Goal: Transaction & Acquisition: Purchase product/service

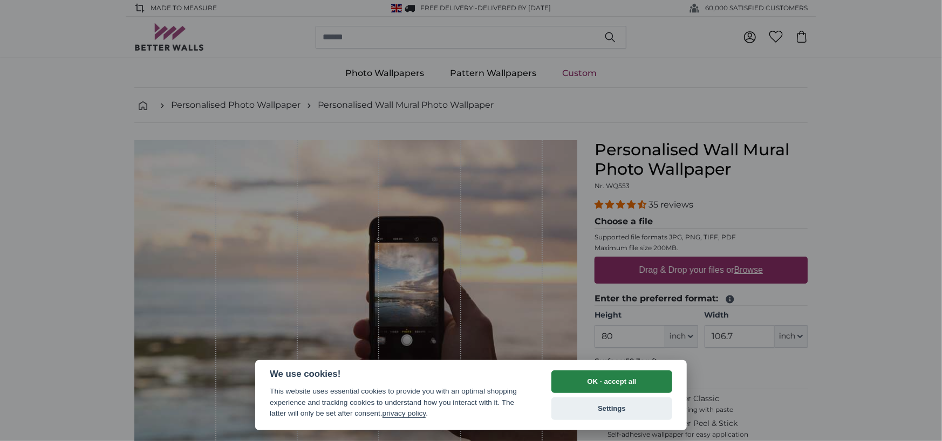
click at [626, 378] on button "OK - accept all" at bounding box center [611, 382] width 121 height 23
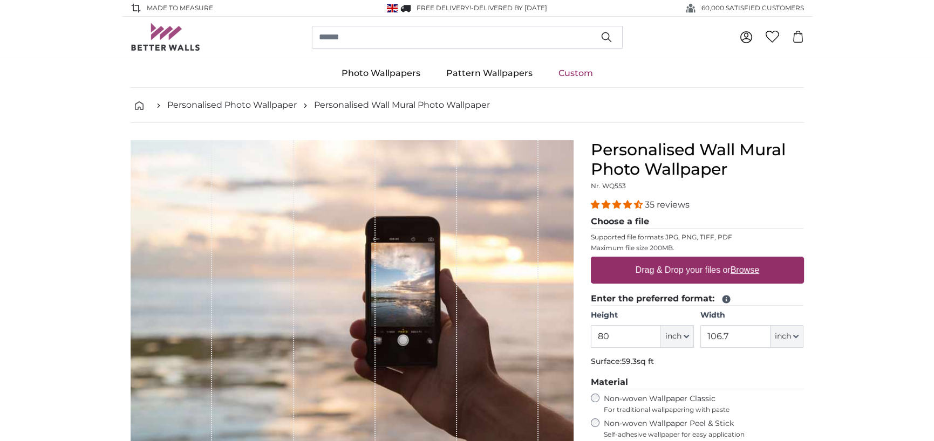
click at [742, 267] on u "Browse" at bounding box center [744, 269] width 29 height 9
click at [742, 260] on input "Drag & Drop your files or Browse" at bounding box center [697, 258] width 213 height 3
type input "**********"
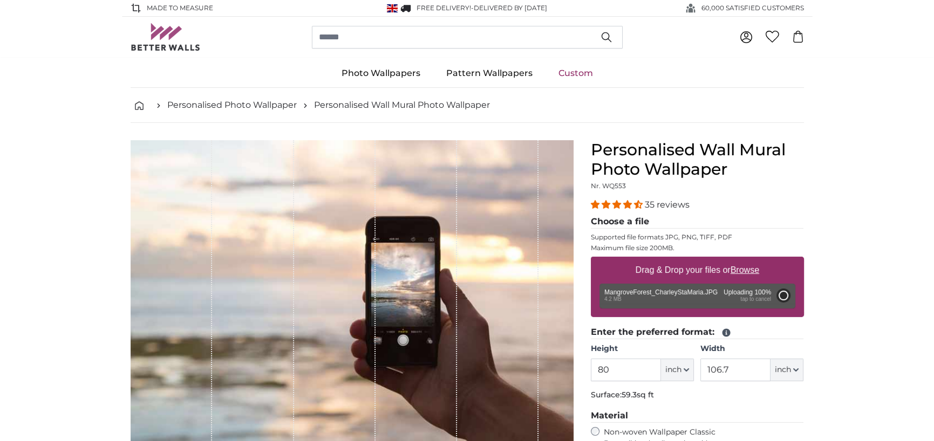
type input "53.6"
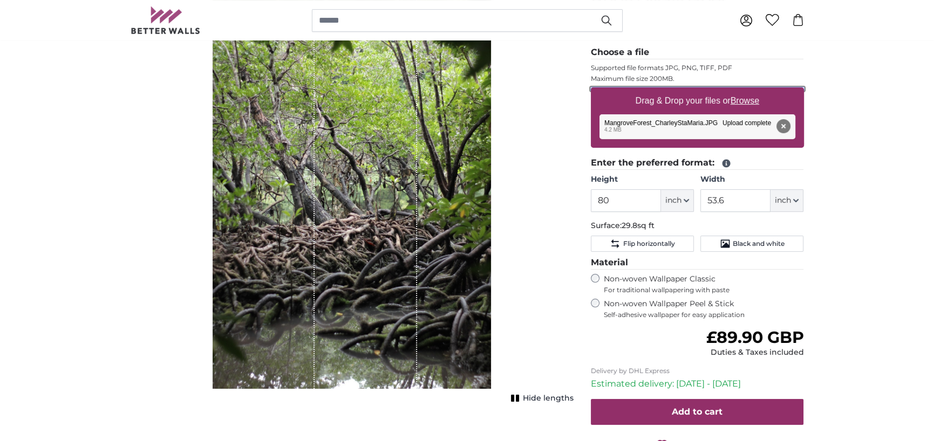
scroll to position [216, 0]
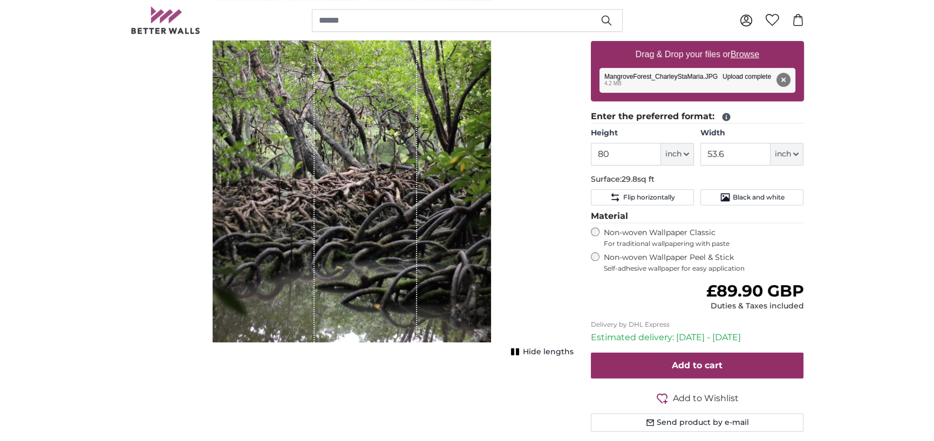
click at [599, 261] on div "Non-woven Wallpaper Peel & Stick Self-adhesive wallpaper for easy application" at bounding box center [697, 262] width 213 height 21
click at [685, 150] on button "inch" at bounding box center [677, 154] width 33 height 23
click at [674, 176] on link "Centimeter (cm)" at bounding box center [677, 182] width 95 height 19
type input "203.2"
type input "136.2"
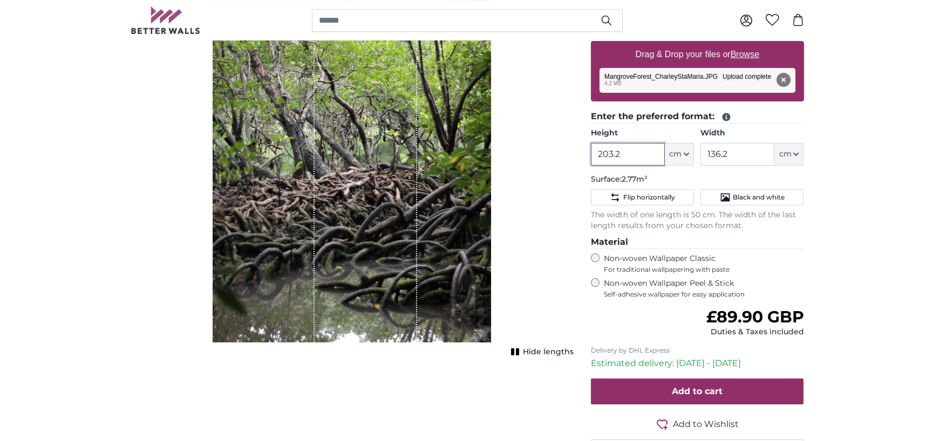
click at [627, 151] on input "203.2" at bounding box center [628, 154] width 74 height 23
type input "2"
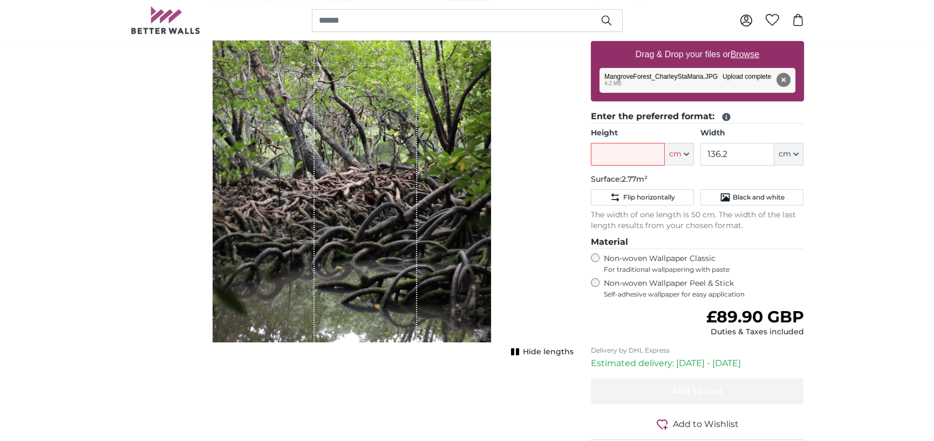
drag, startPoint x: 411, startPoint y: 149, endPoint x: 408, endPoint y: 161, distance: 11.5
click at [408, 161] on div "1 of 1" at bounding box center [366, 133] width 103 height 418
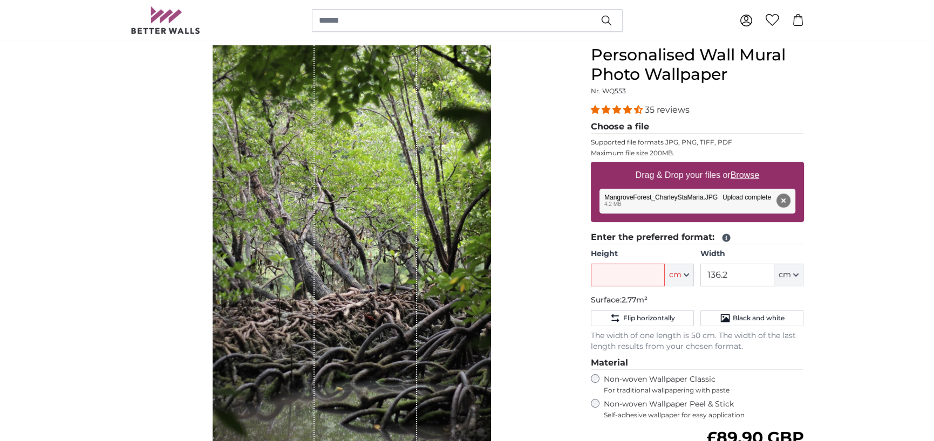
scroll to position [108, 0]
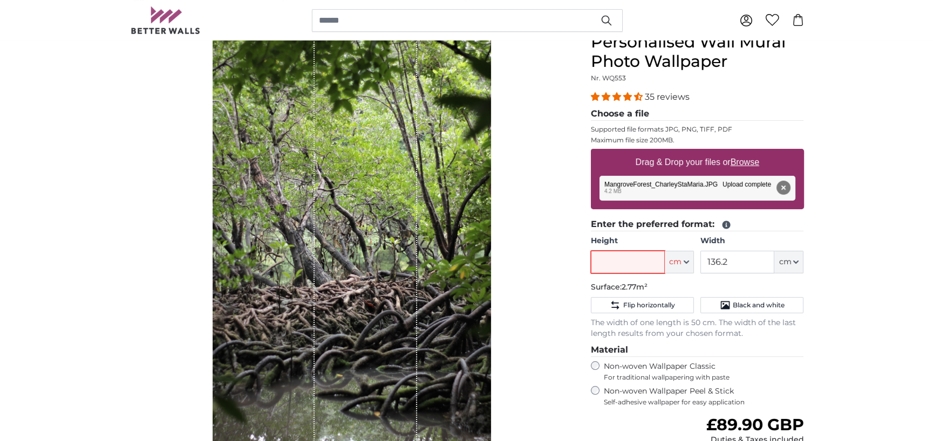
click at [650, 262] on input "Height" at bounding box center [628, 262] width 74 height 23
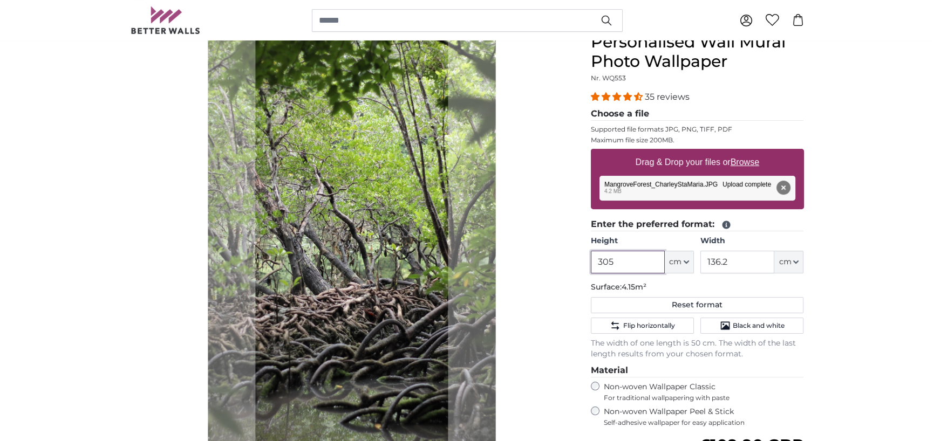
type input "305"
click at [743, 259] on input "136.2" at bounding box center [737, 262] width 74 height 23
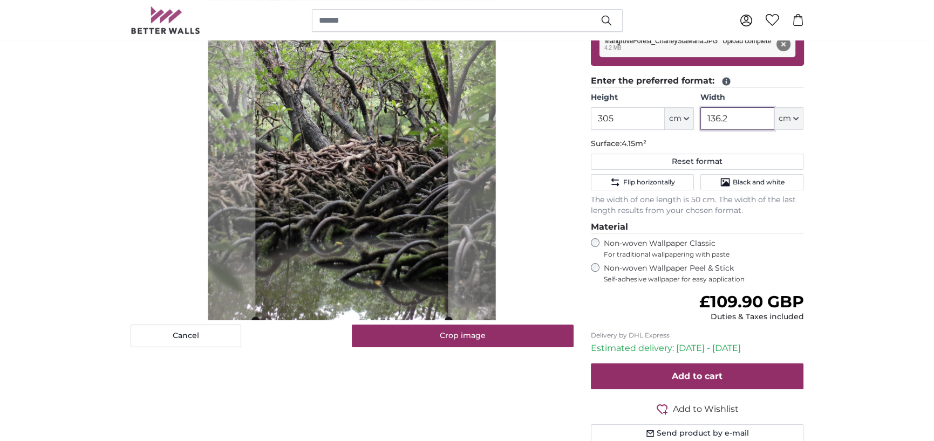
scroll to position [270, 0]
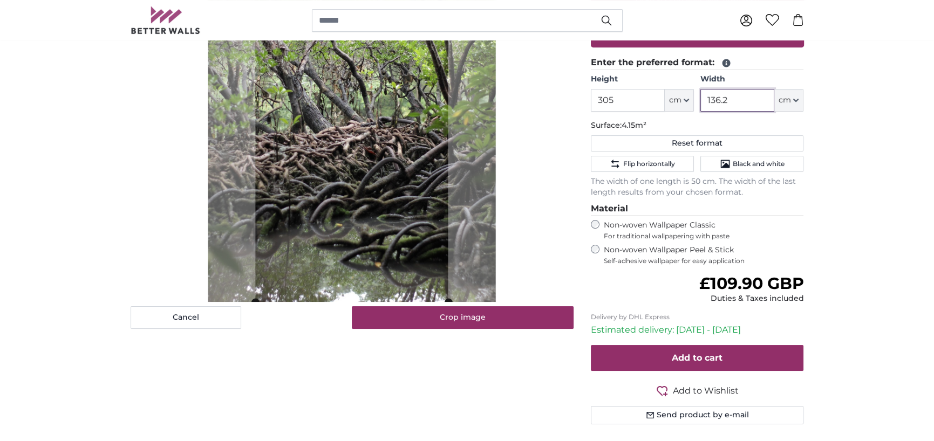
drag, startPoint x: 733, startPoint y: 103, endPoint x: 696, endPoint y: 103, distance: 37.2
click at [696, 103] on div "Height 305 ft cm Centimeter (cm) Inches (inch) Feet (ft. in.) Width 136.2 ft cm…" at bounding box center [697, 93] width 213 height 38
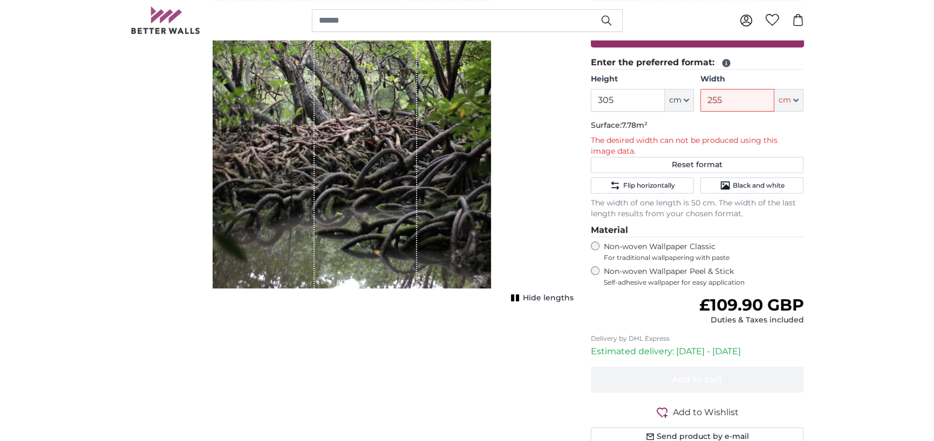
click at [544, 298] on span "Hide lengths" at bounding box center [548, 298] width 51 height 11
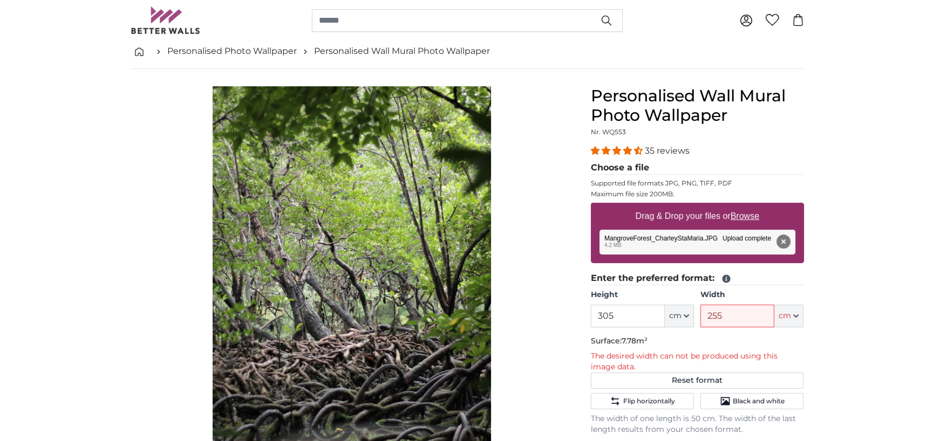
scroll to position [108, 0]
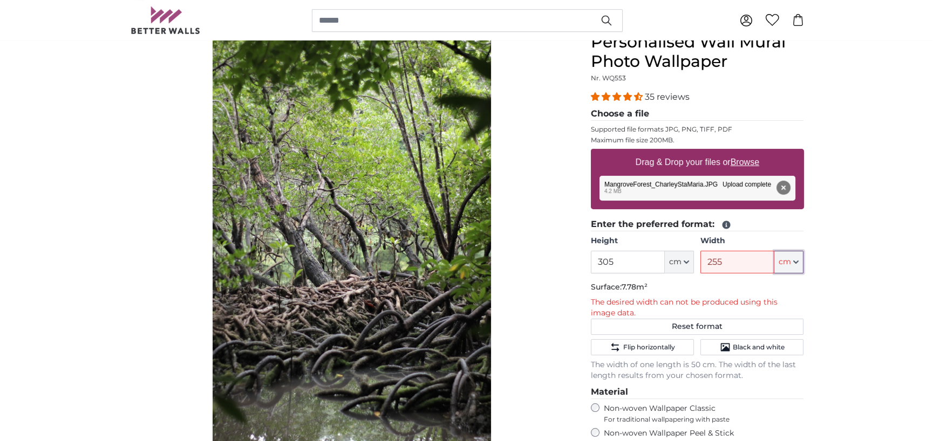
click at [793, 258] on button "cm" at bounding box center [788, 262] width 29 height 23
click at [737, 259] on input "255" at bounding box center [737, 262] width 74 height 23
click at [793, 301] on p "The desired width can not be produced using this image data." at bounding box center [697, 308] width 213 height 22
click at [619, 258] on input "305" at bounding box center [628, 262] width 74 height 23
click at [777, 305] on p "The desired width can not be produced using this image data." at bounding box center [697, 308] width 213 height 22
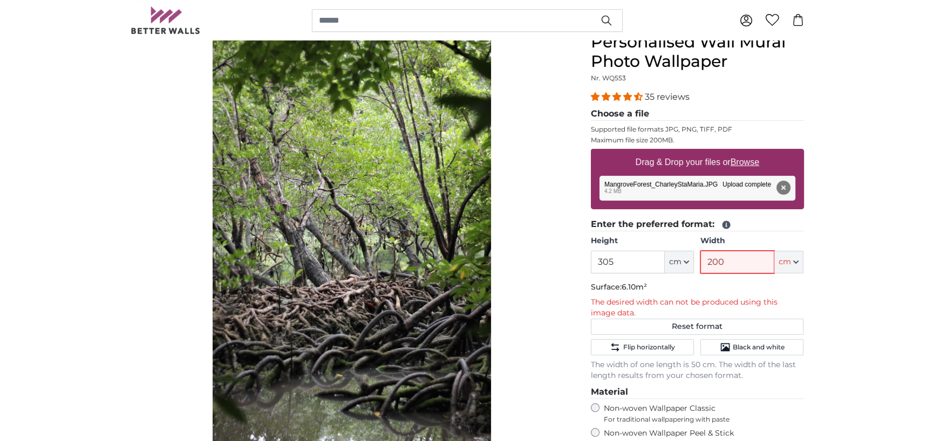
click at [737, 258] on input "200" at bounding box center [737, 262] width 74 height 23
click at [640, 261] on input "305" at bounding box center [628, 262] width 74 height 23
drag, startPoint x: 724, startPoint y: 253, endPoint x: 729, endPoint y: 262, distance: 10.2
click at [729, 262] on input "200" at bounding box center [737, 262] width 74 height 23
drag, startPoint x: 730, startPoint y: 264, endPoint x: 686, endPoint y: 264, distance: 44.8
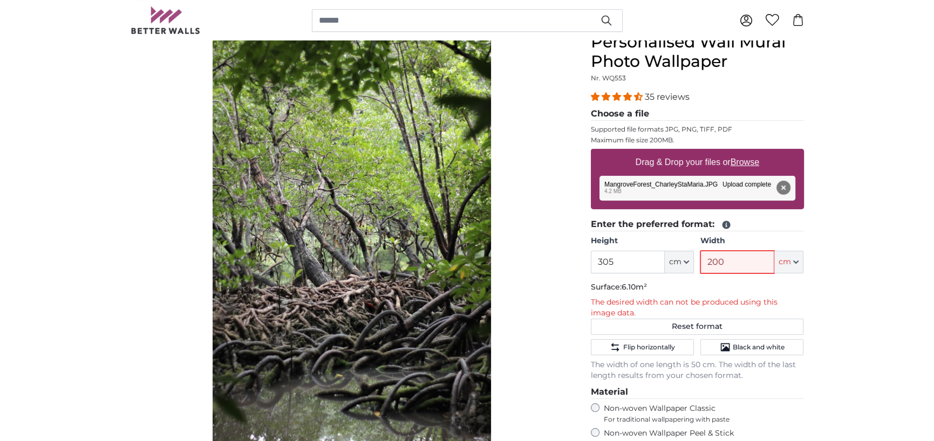
click at [687, 263] on div "Height 305 ft cm Centimeter (cm) Inches (inch) Feet (ft. in.) Width 200 ft cm C…" at bounding box center [697, 255] width 213 height 38
type input "100"
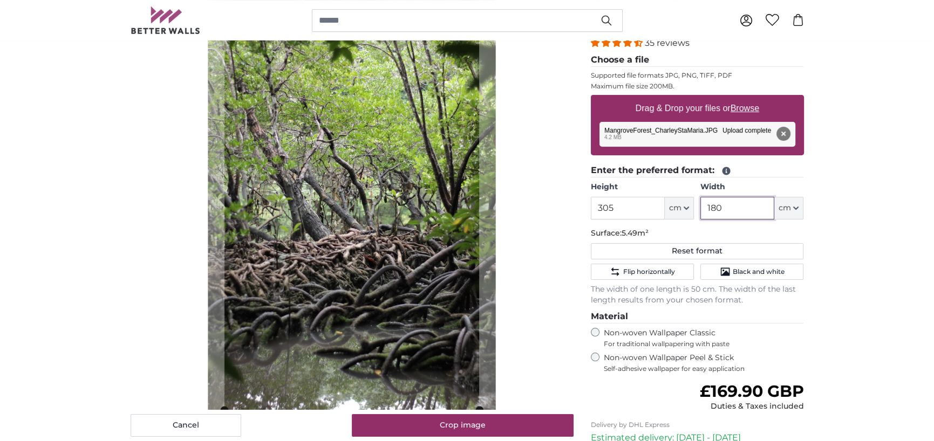
click at [739, 213] on input "180" at bounding box center [737, 208] width 74 height 23
type input "1"
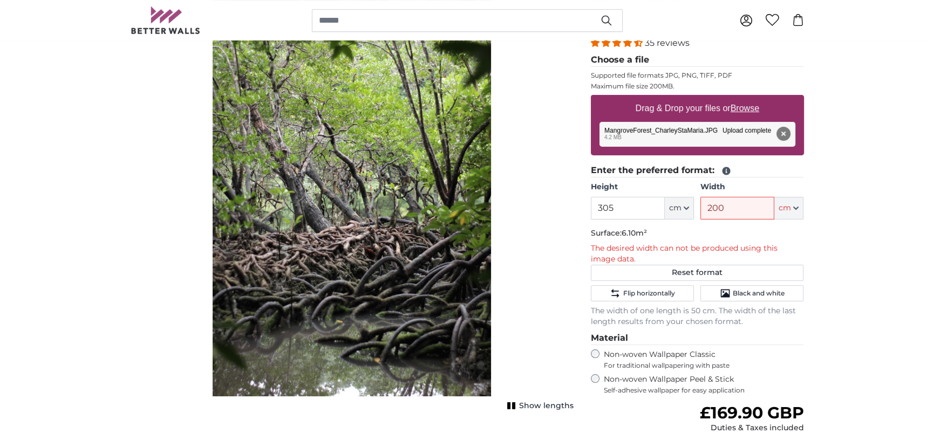
click at [734, 212] on input "200" at bounding box center [737, 208] width 74 height 23
type input "2"
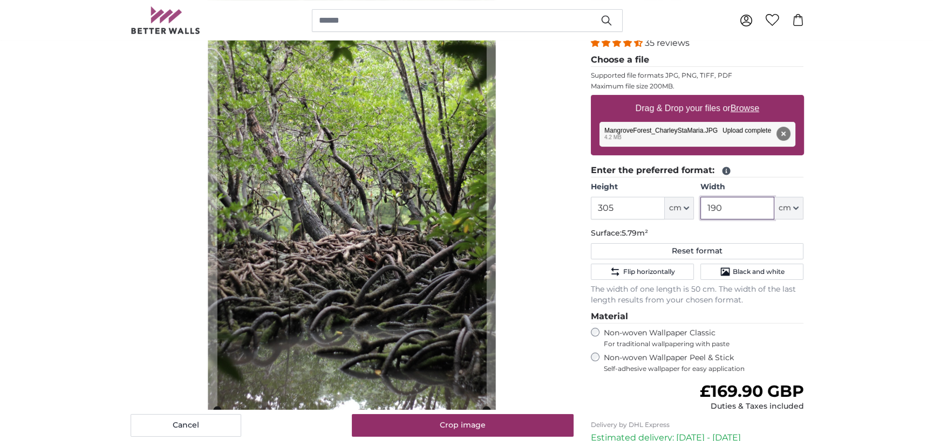
drag, startPoint x: 719, startPoint y: 206, endPoint x: 713, endPoint y: 206, distance: 5.4
click at [713, 206] on input "190" at bounding box center [737, 208] width 74 height 23
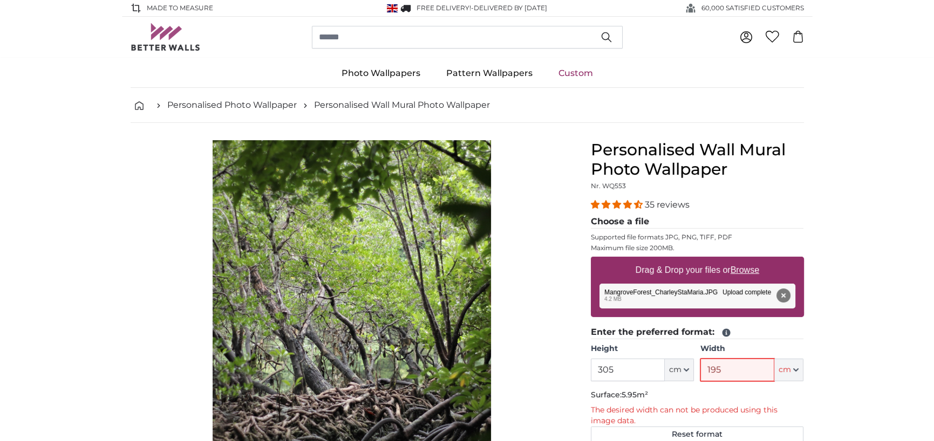
click at [744, 370] on input "195" at bounding box center [737, 370] width 74 height 23
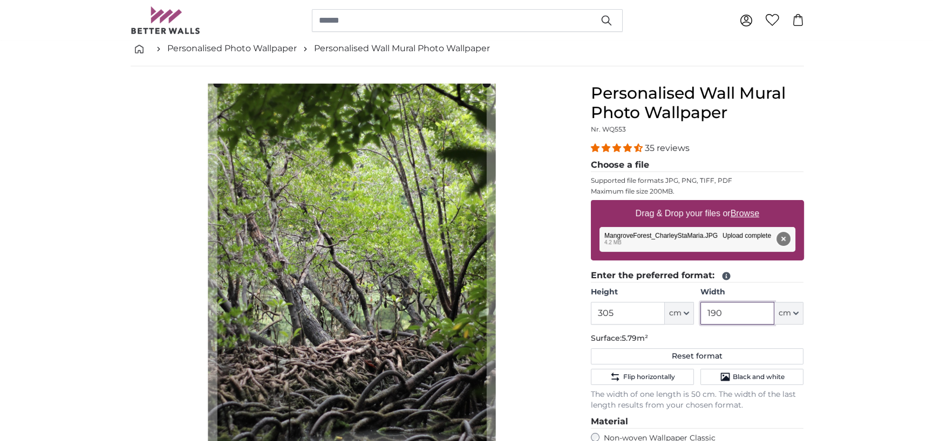
scroll to position [54, 0]
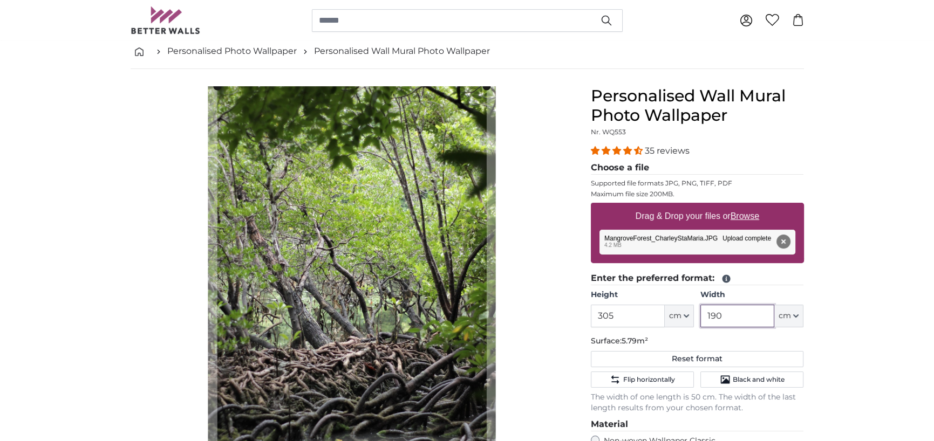
type input "190"
